Goal: Task Accomplishment & Management: Manage account settings

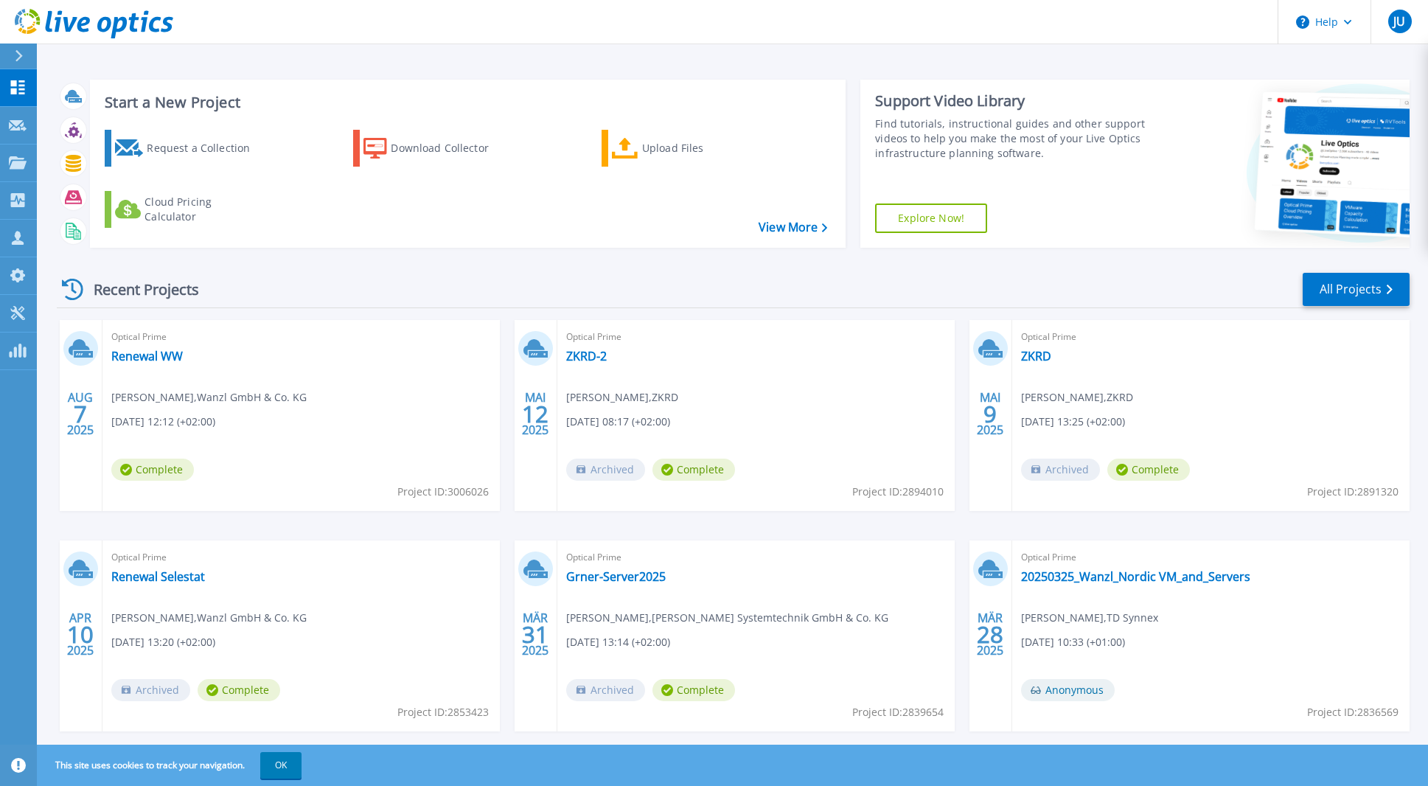
click at [466, 271] on div "Recent Projects All Projects" at bounding box center [733, 289] width 1352 height 37
click at [22, 166] on icon at bounding box center [18, 162] width 18 height 13
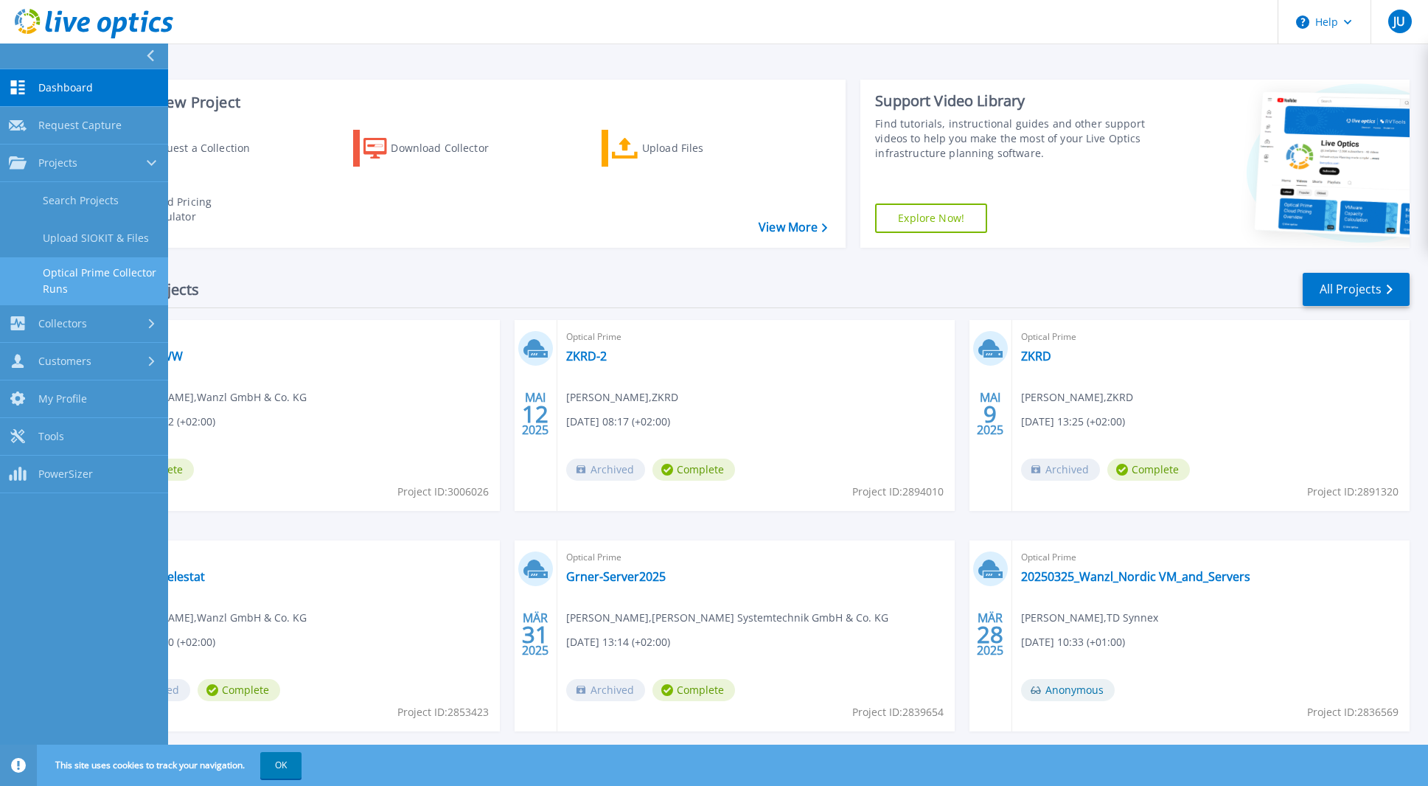
click at [119, 286] on link "Optical Prime Collector Runs" at bounding box center [84, 280] width 168 height 47
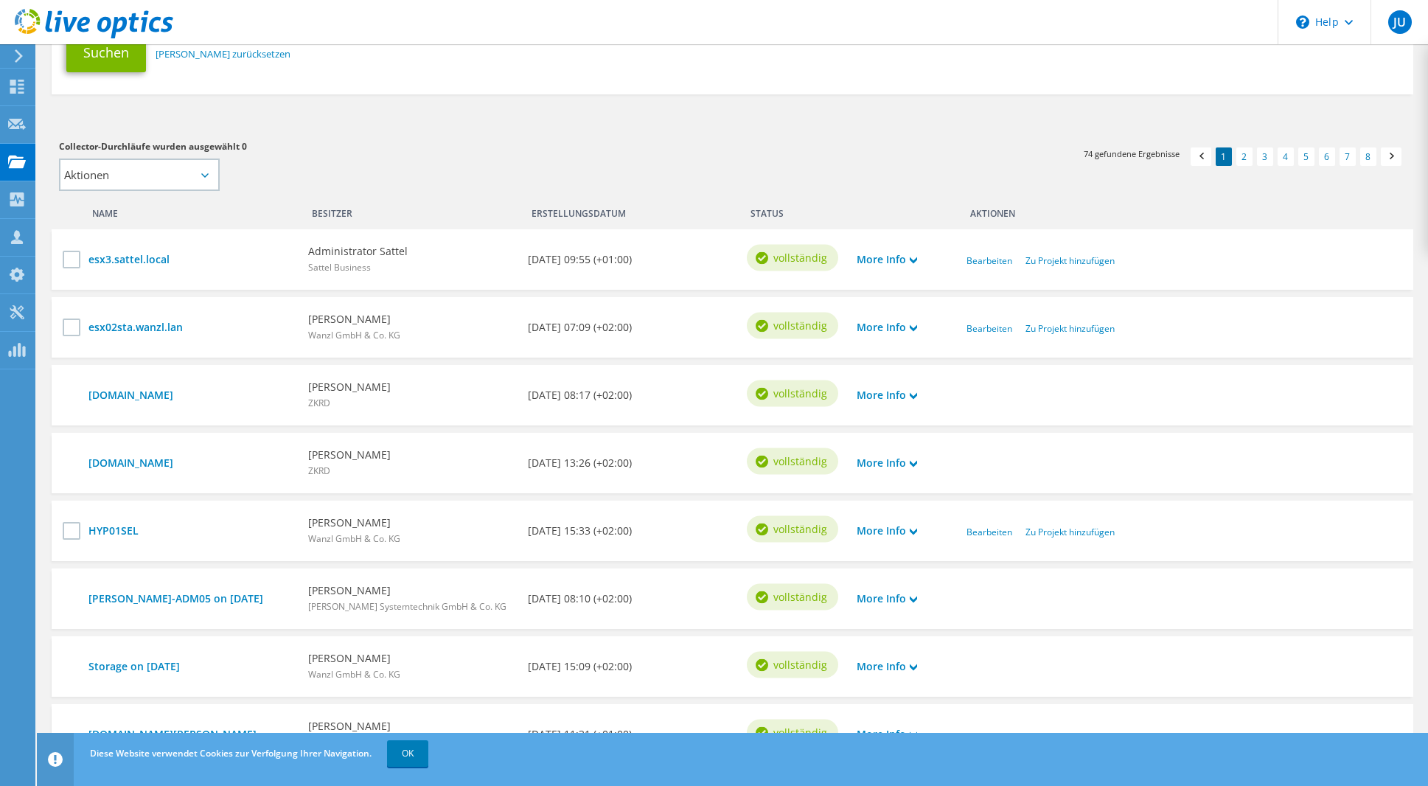
scroll to position [295, 0]
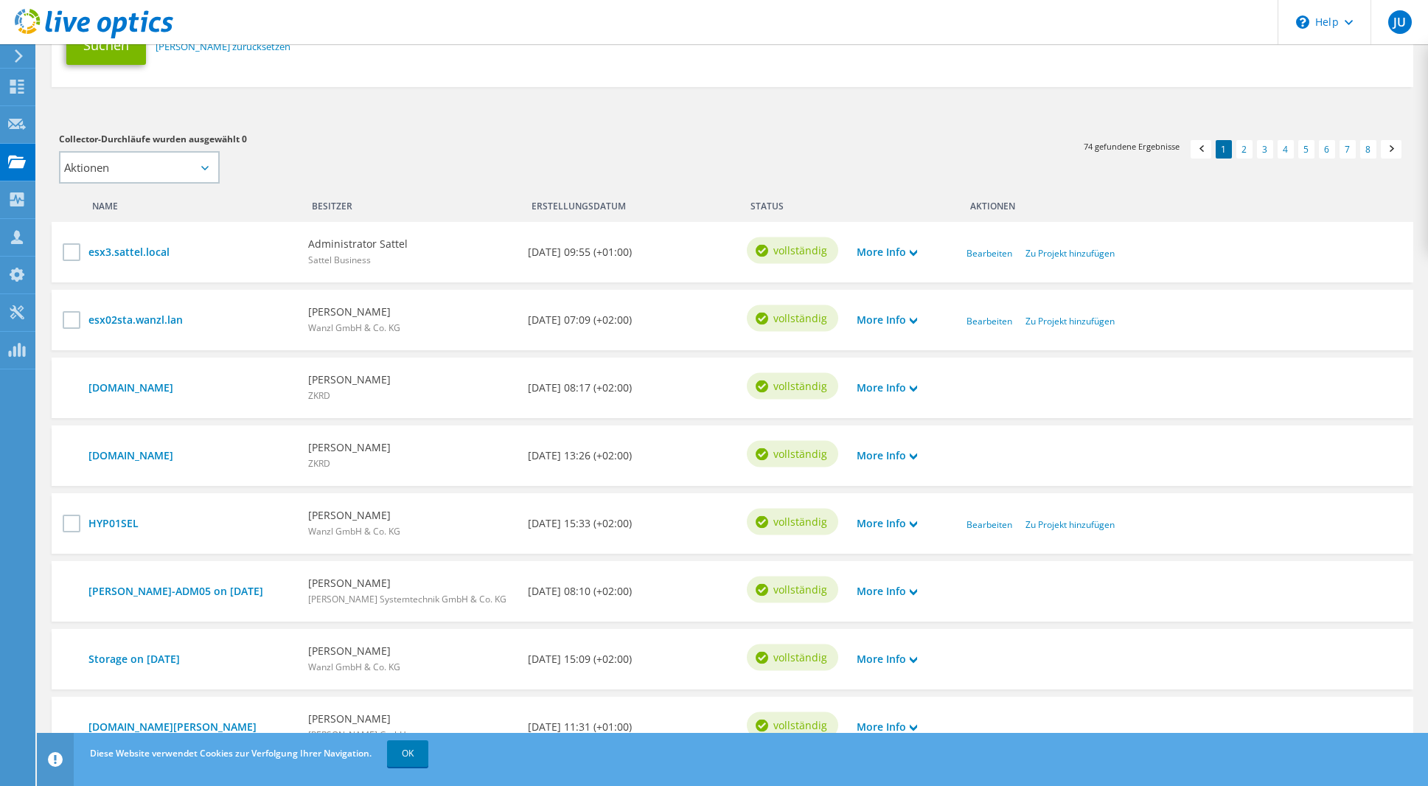
click at [632, 147] on h3 "Collector-Durchläufe wurden ausgewählt 0" at bounding box center [388, 139] width 658 height 16
click at [598, 196] on div "Erstellungsdatum" at bounding box center [630, 203] width 220 height 24
click at [1372, 145] on link "8" at bounding box center [1368, 149] width 16 height 18
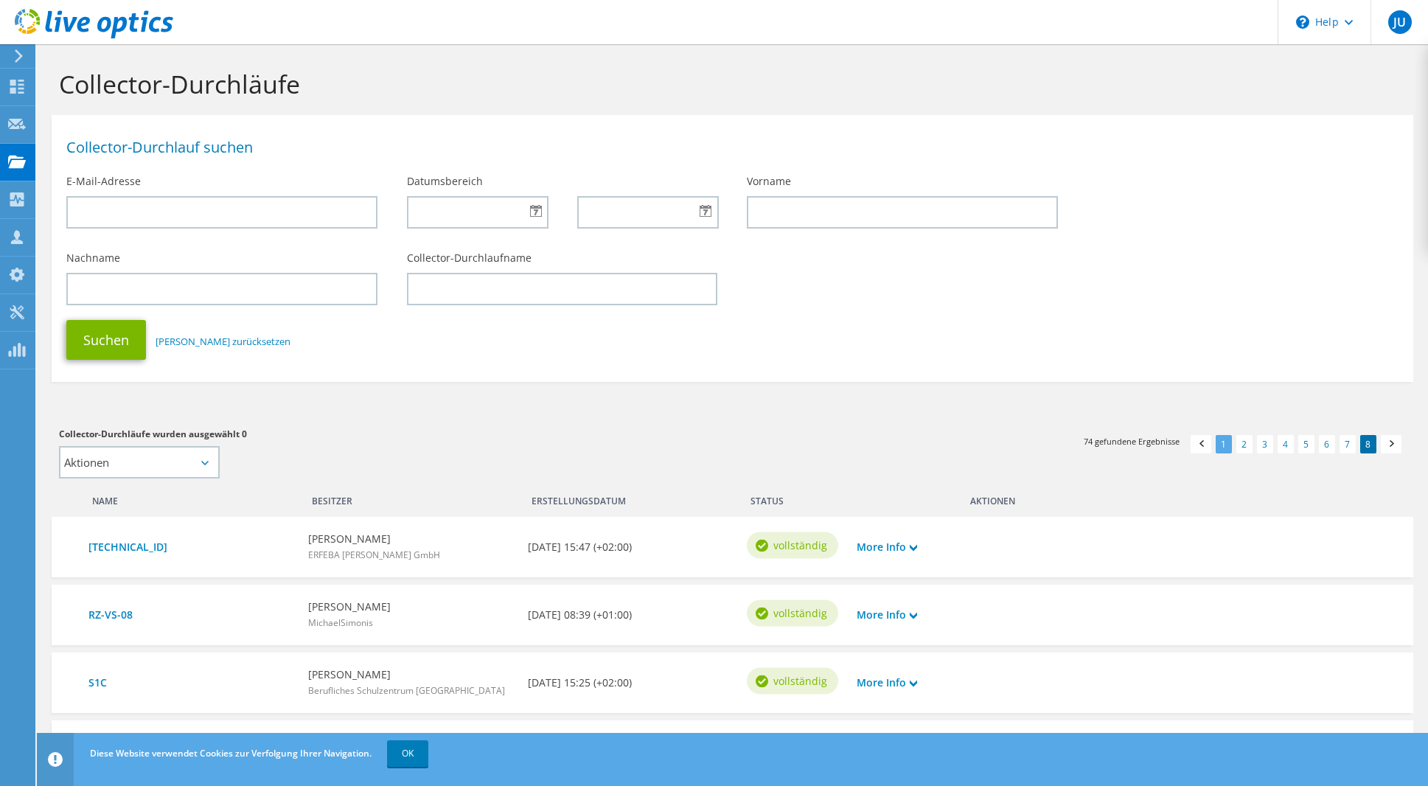
click at [1225, 447] on link "1" at bounding box center [1223, 444] width 16 height 18
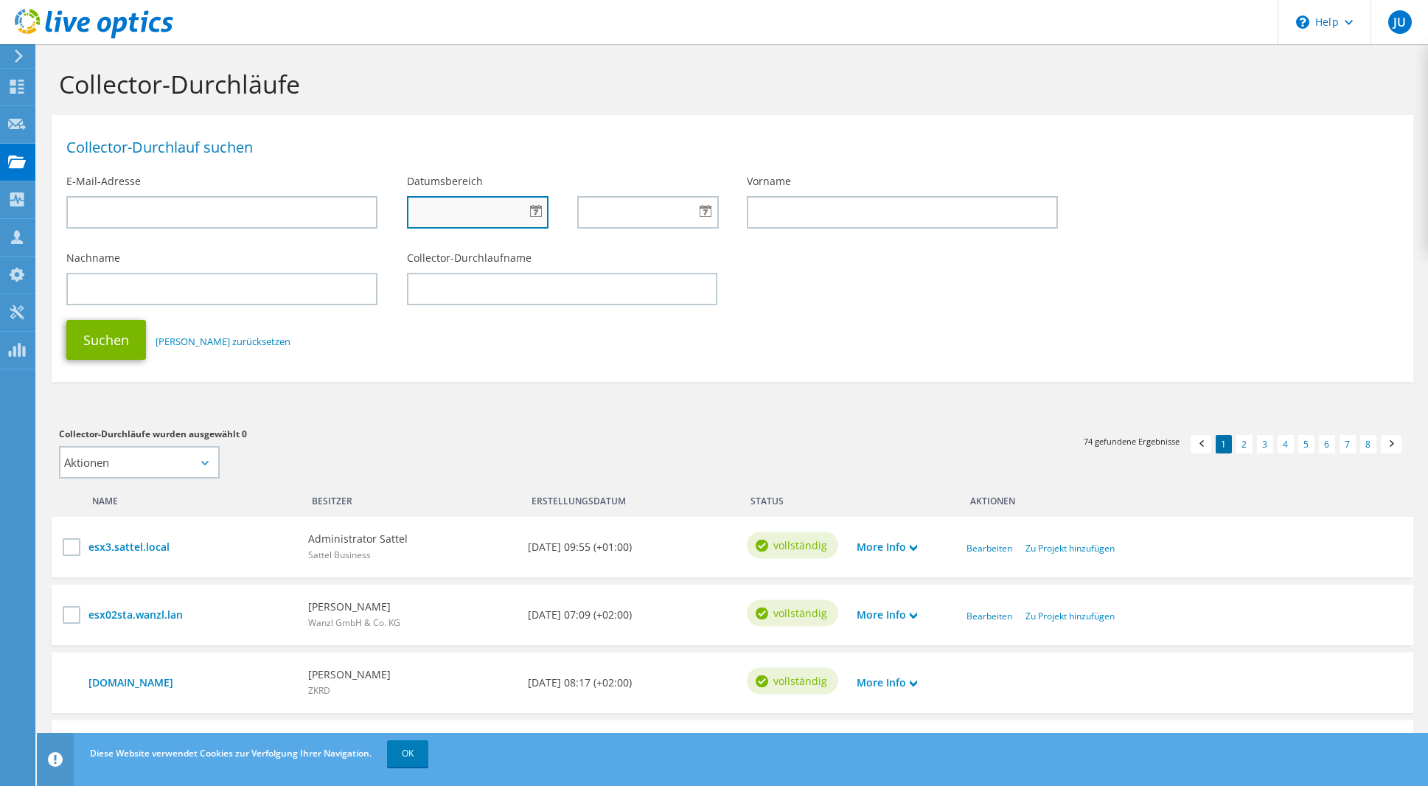
click at [525, 209] on input "text" at bounding box center [478, 212] width 142 height 32
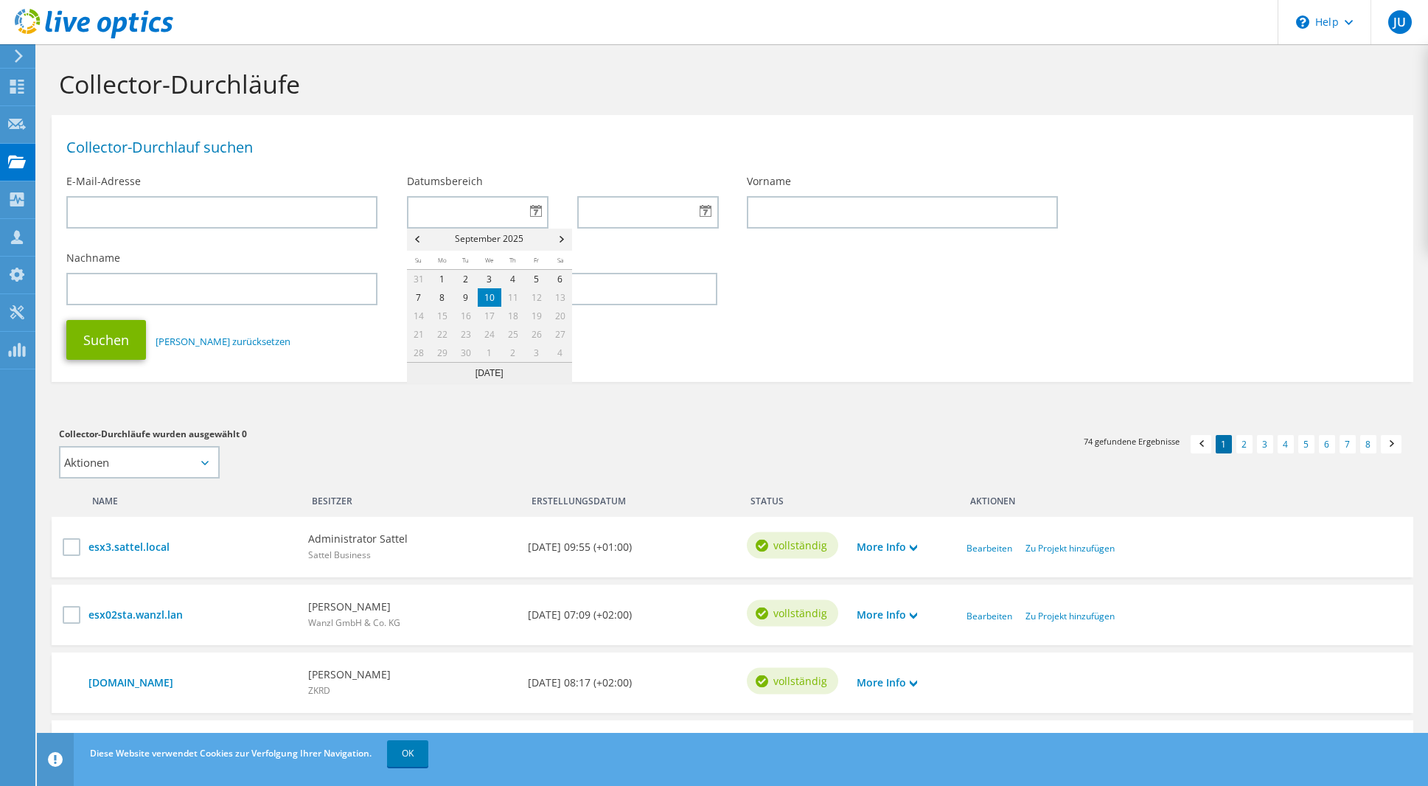
click at [487, 296] on link "10" at bounding box center [490, 297] width 24 height 18
type input "09/10/2025"
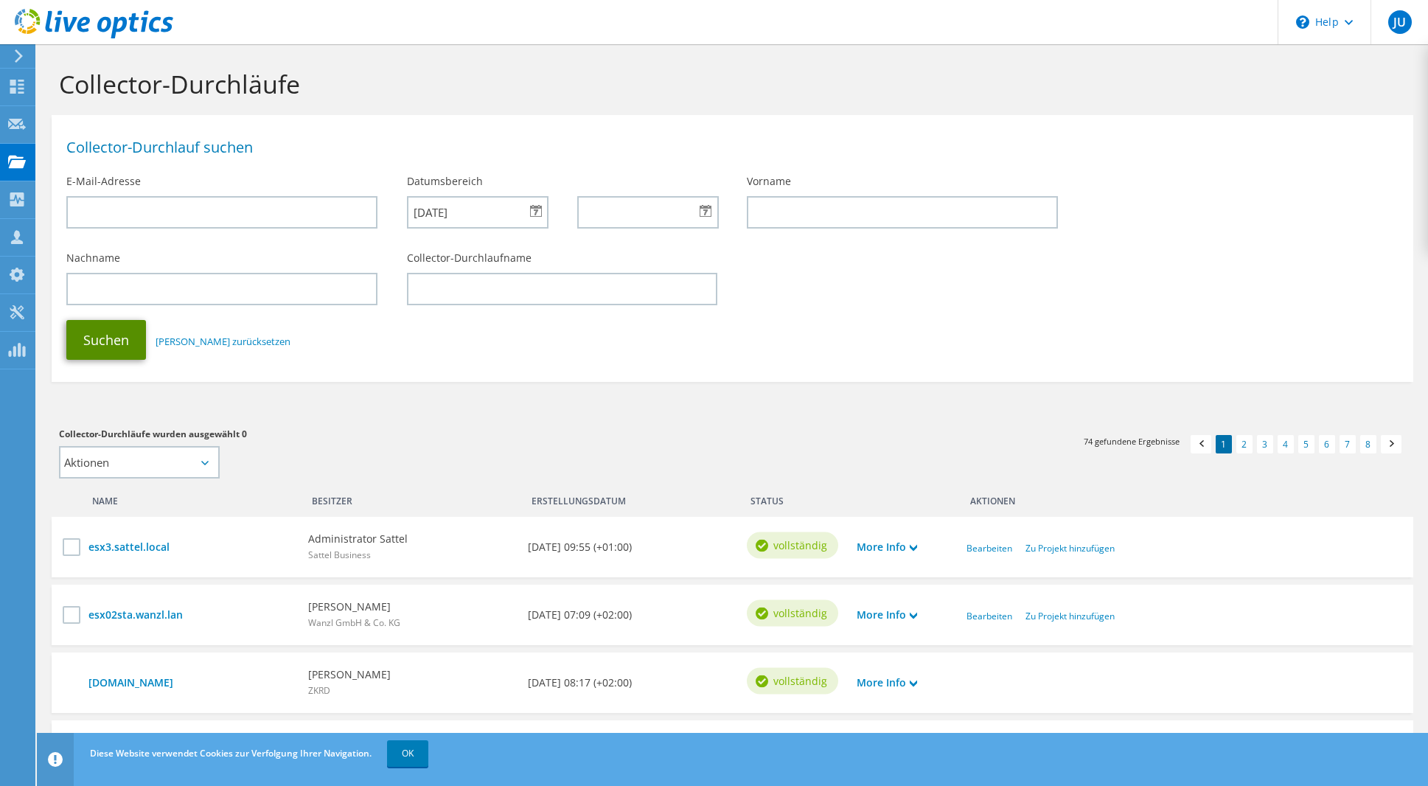
click at [104, 338] on button "Suchen" at bounding box center [106, 340] width 80 height 40
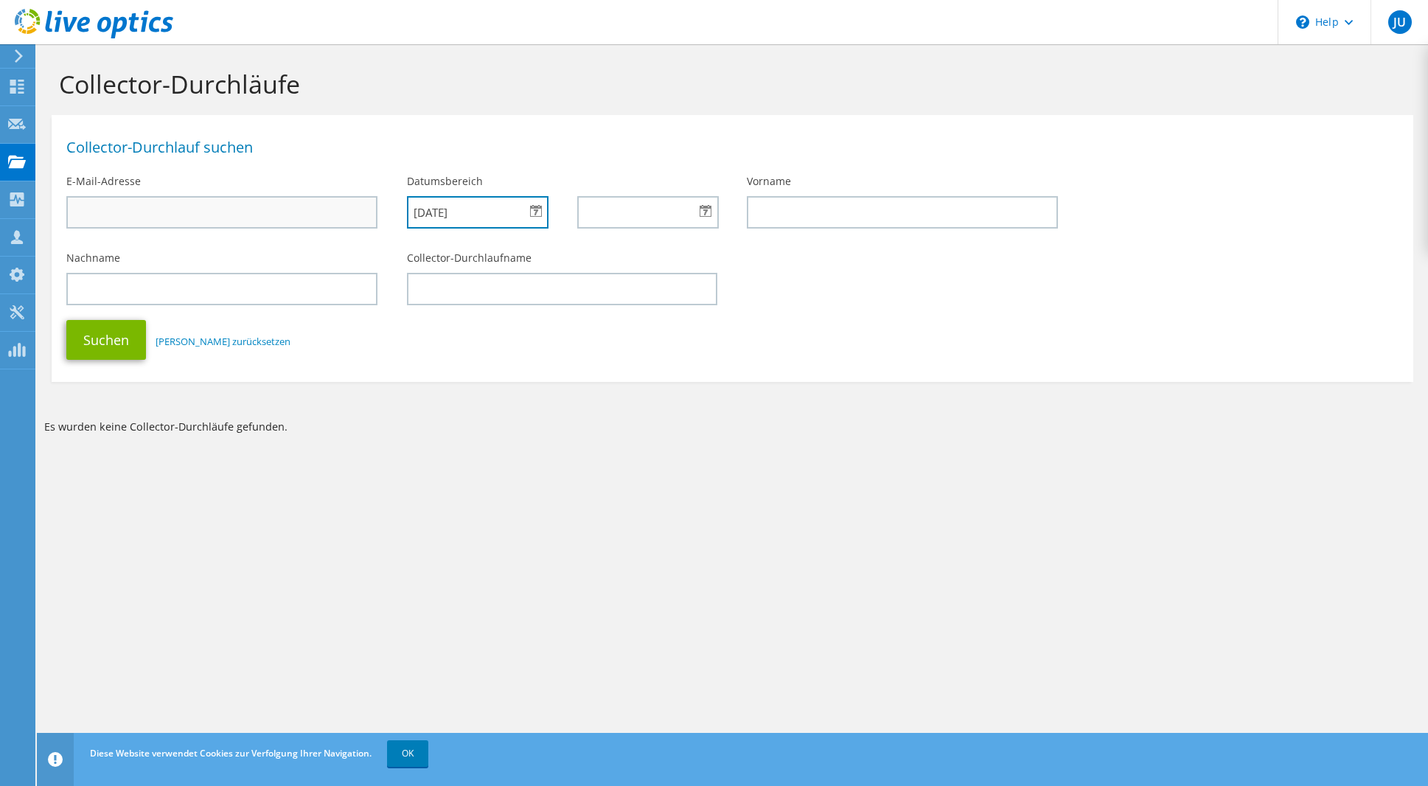
drag, startPoint x: 492, startPoint y: 211, endPoint x: 296, endPoint y: 214, distance: 196.8
click at [309, 214] on div "Collector-Durchlauf suchen E-Mail-Adresse Datumsbereich 09/10/2025 Vorname" at bounding box center [732, 182] width 1361 height 121
click at [214, 338] on link "Felder zurücksetzen" at bounding box center [223, 341] width 135 height 13
click at [447, 329] on div "Suchen Felder zurücksetzen" at bounding box center [732, 339] width 1361 height 55
click at [90, 343] on button "Suchen" at bounding box center [106, 340] width 80 height 40
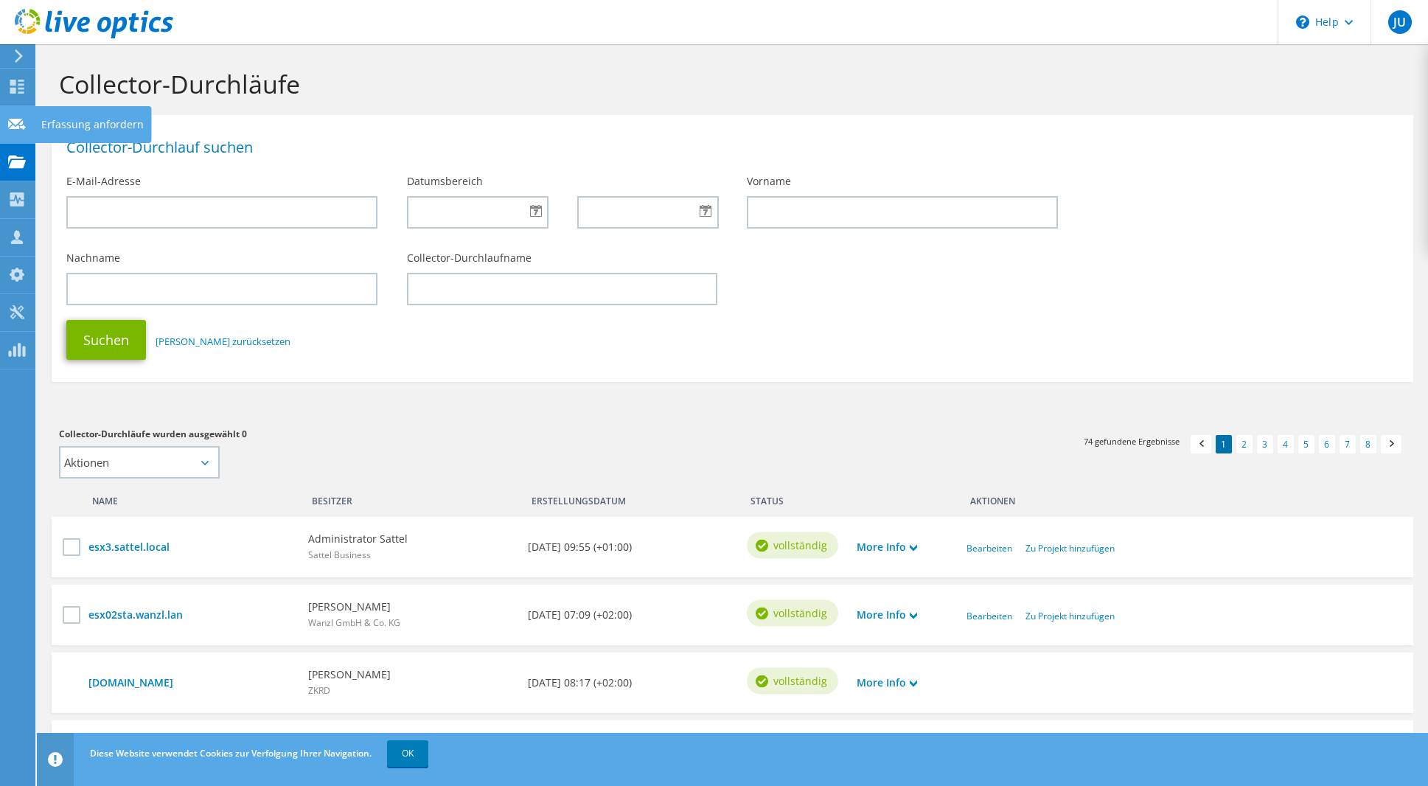
click at [15, 122] on use at bounding box center [17, 123] width 18 height 11
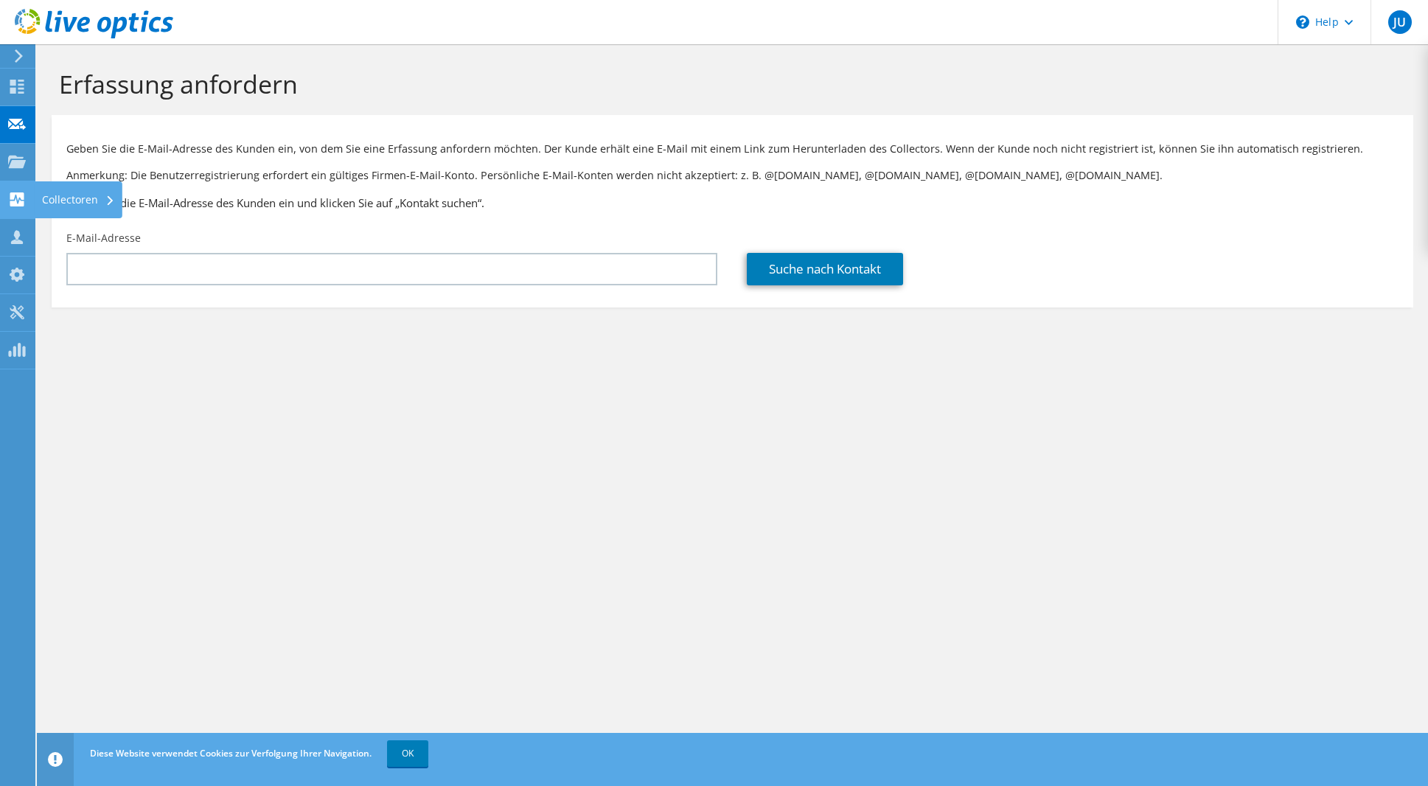
click at [17, 202] on icon at bounding box center [17, 199] width 18 height 14
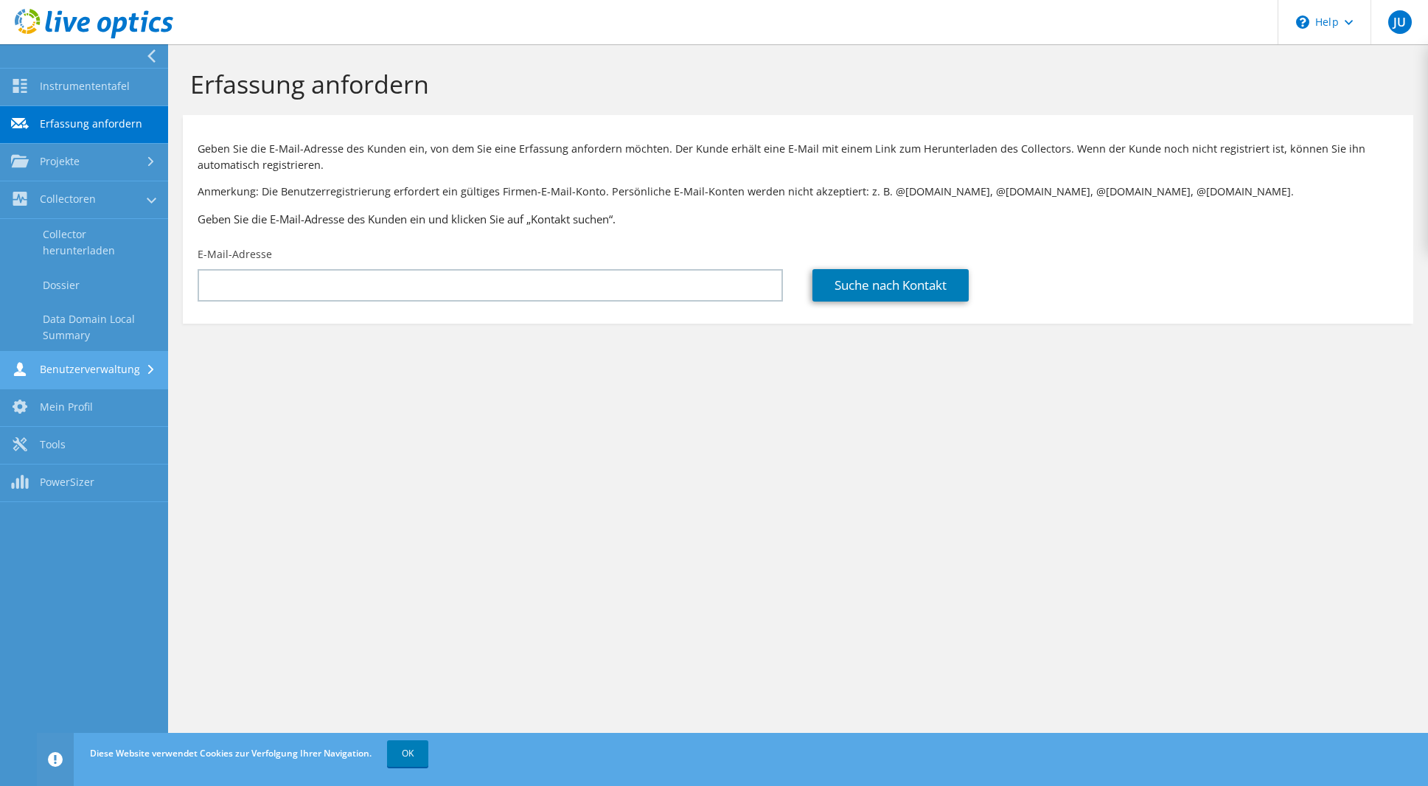
click at [102, 378] on link "Benutzerverwaltung" at bounding box center [84, 371] width 168 height 38
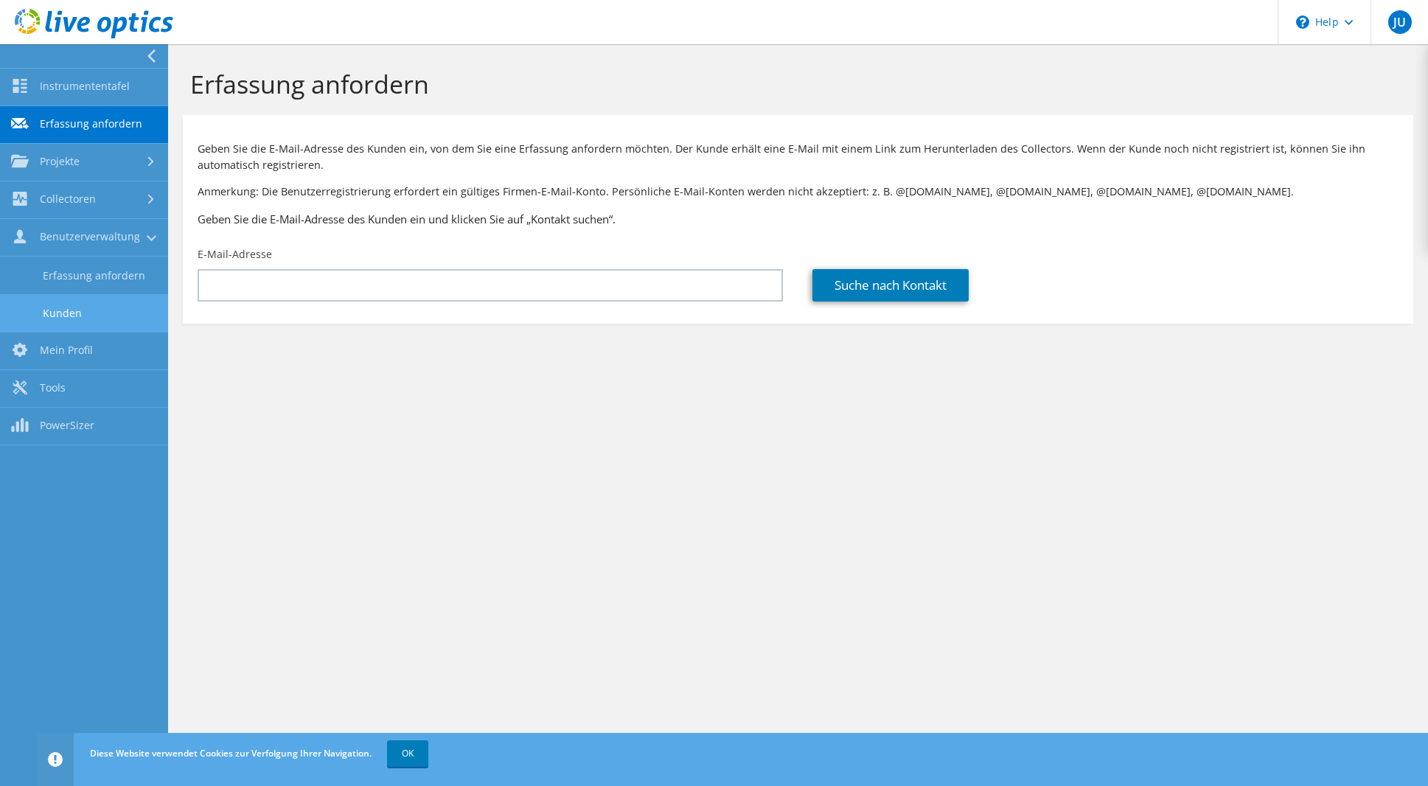
click at [113, 316] on link "Kunden" at bounding box center [84, 313] width 168 height 38
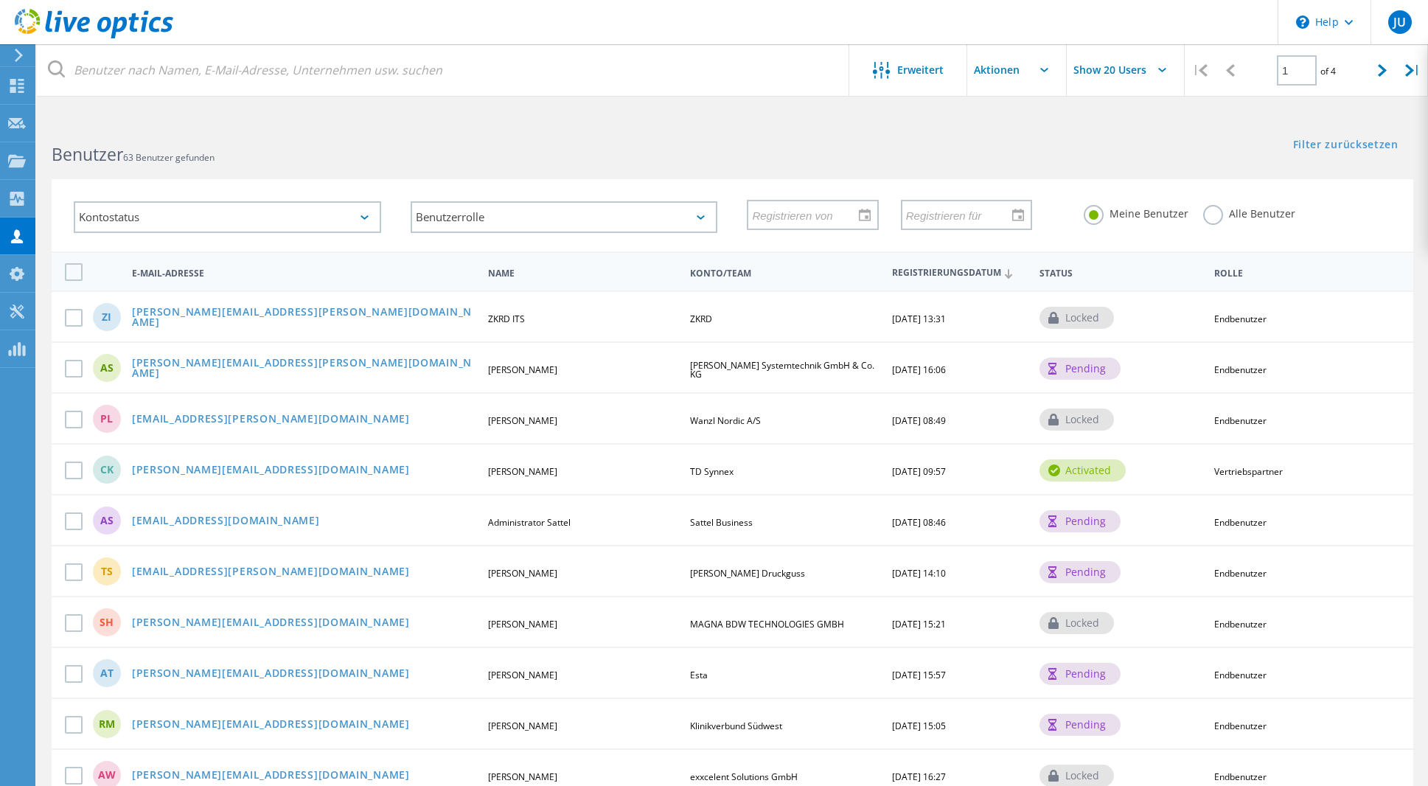
click at [416, 127] on div "Benutzer 63 Benutzer gefunden" at bounding box center [384, 141] width 695 height 39
click at [21, 313] on use at bounding box center [17, 311] width 14 height 14
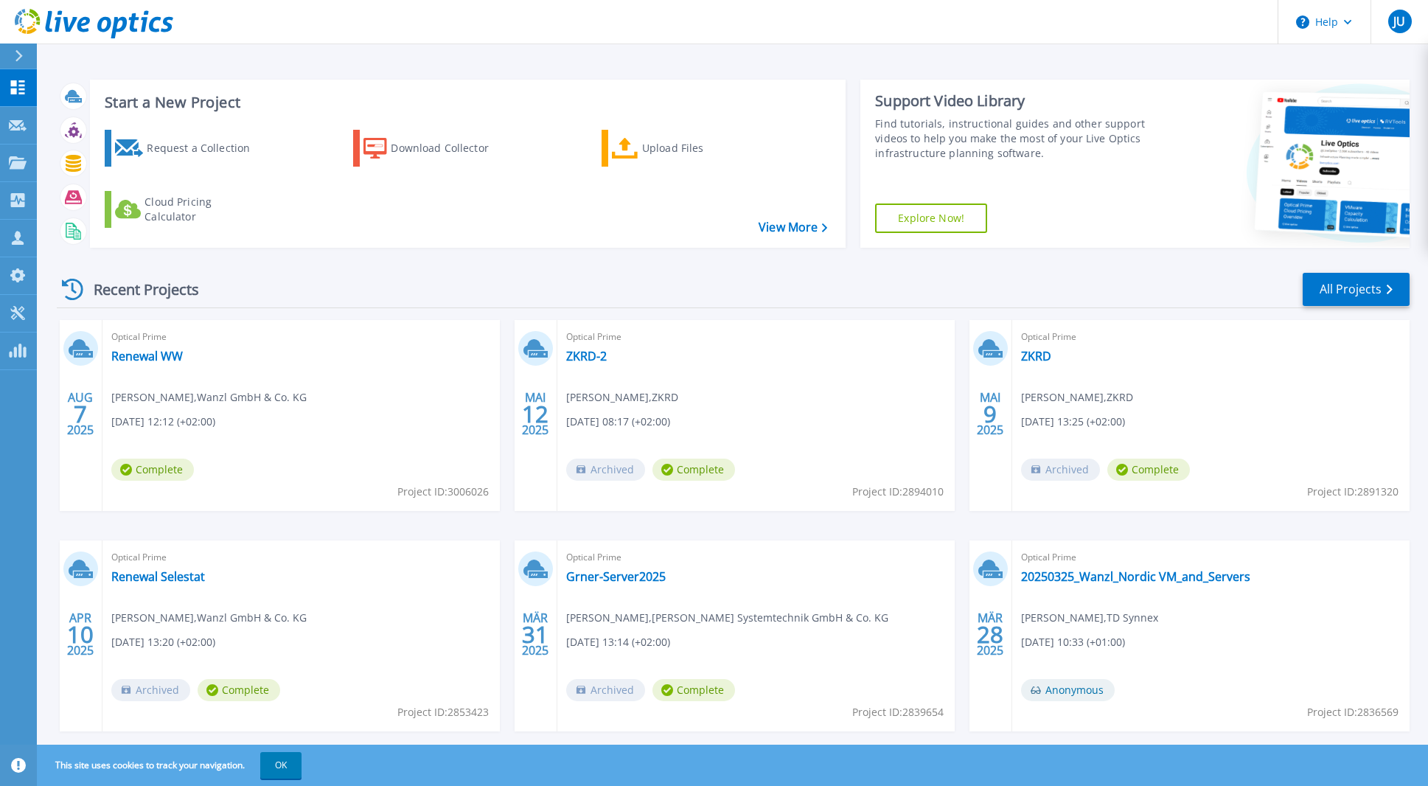
click at [408, 265] on div "Recent Projects All Projects AUG 7 2025 Optical Prime Renewal WW Timo Bamberger…" at bounding box center [733, 515] width 1352 height 513
